Goal: Task Accomplishment & Management: Manage account settings

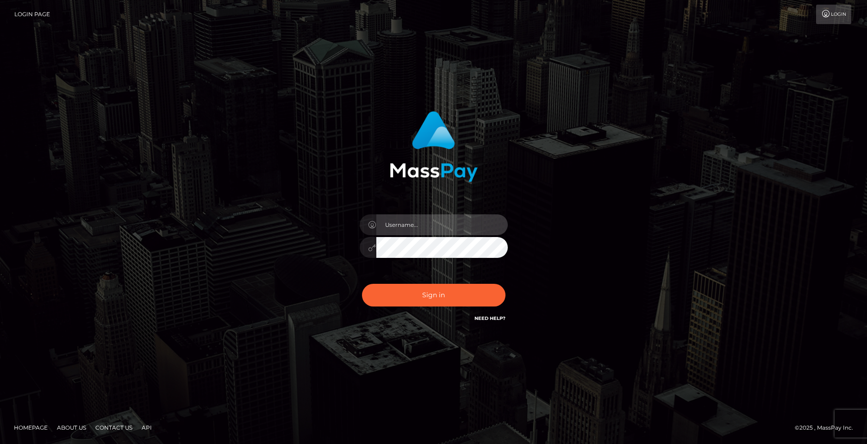
click at [415, 225] on input "text" at bounding box center [441, 224] width 131 height 21
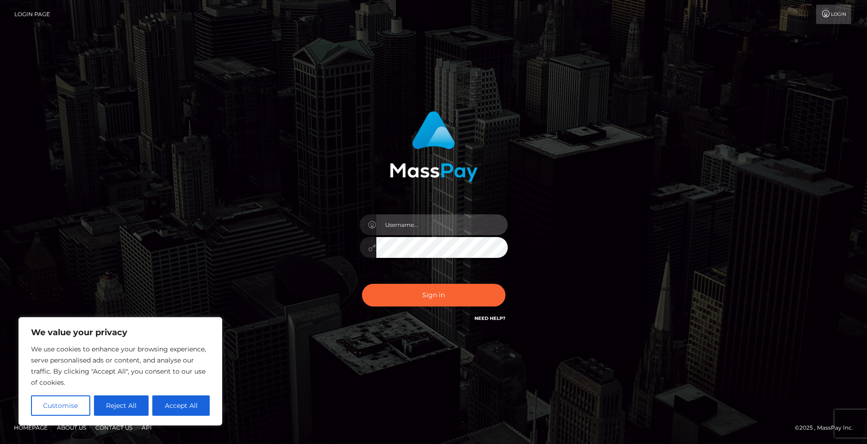
type input "[EMAIL_ADDRESS][DOMAIN_NAME]"
click at [362, 284] on button "Sign in" at bounding box center [434, 295] width 144 height 23
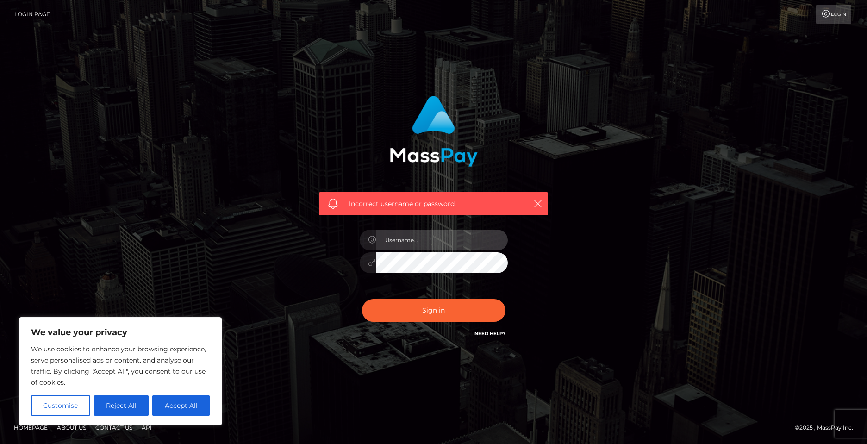
click at [423, 242] on input "text" at bounding box center [441, 240] width 131 height 21
type input "[EMAIL_ADDRESS][DOMAIN_NAME]"
click at [362, 299] on button "Sign in" at bounding box center [434, 310] width 144 height 23
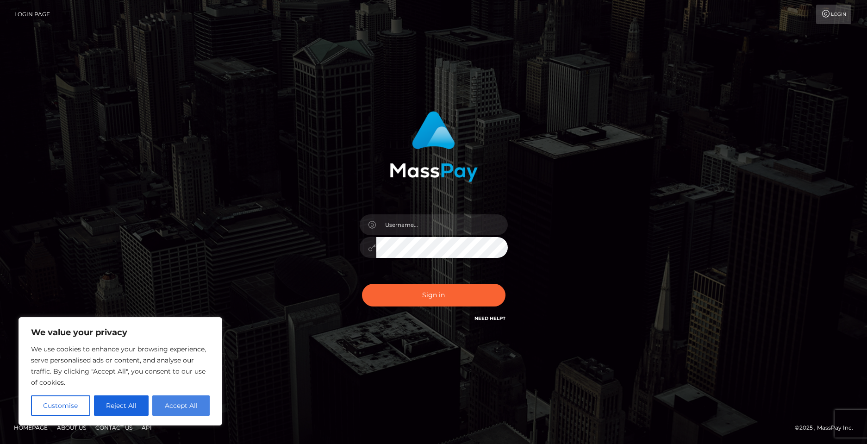
click at [177, 399] on button "Accept All" at bounding box center [180, 405] width 57 height 20
checkbox input "true"
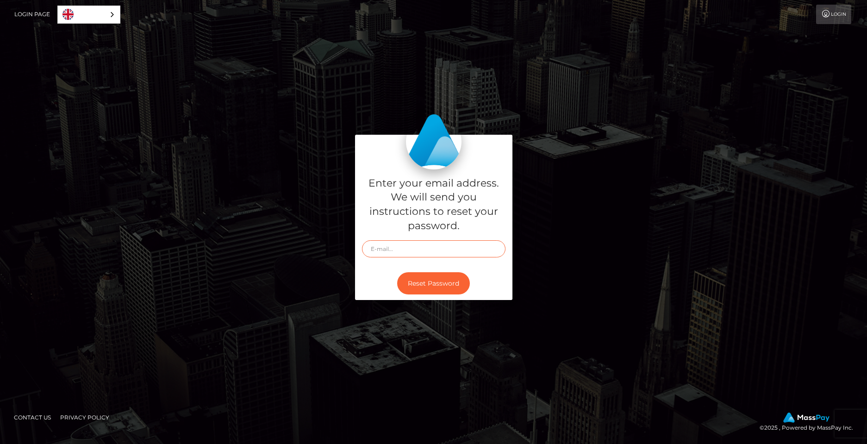
click at [421, 249] on input "text" at bounding box center [434, 248] width 144 height 17
type input "[EMAIL_ADDRESS][DOMAIN_NAME]"
click at [397, 272] on button "Reset Password" at bounding box center [433, 283] width 73 height 23
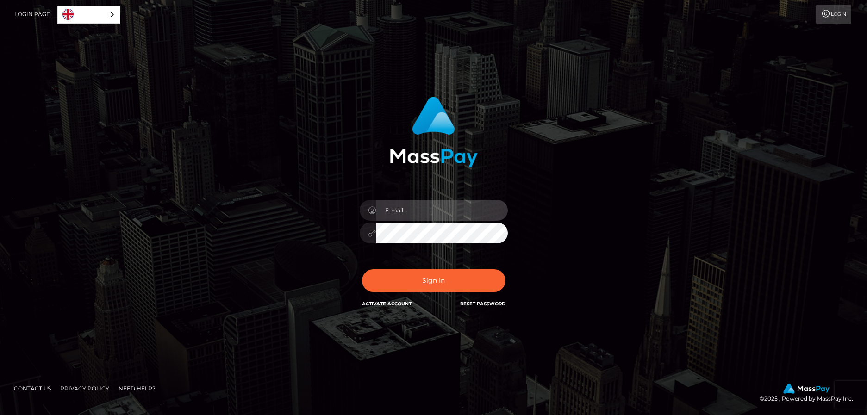
click at [427, 206] on input "email" at bounding box center [441, 210] width 131 height 21
type input "[EMAIL_ADDRESS][DOMAIN_NAME]"
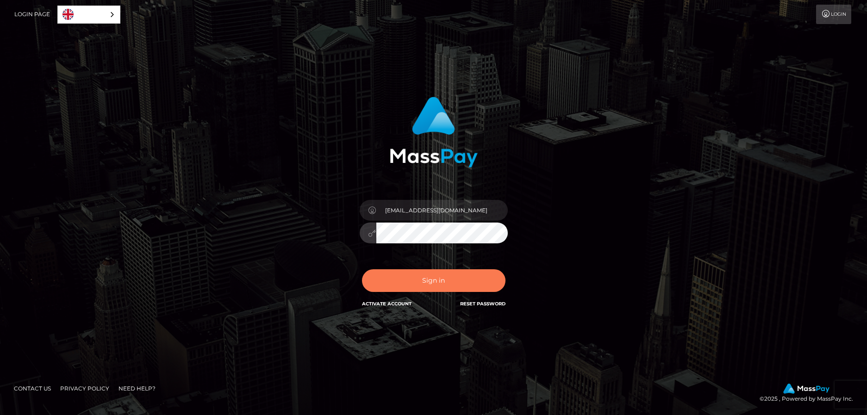
click at [457, 282] on button "Sign in" at bounding box center [434, 280] width 144 height 23
